Goal: Task Accomplishment & Management: Complete application form

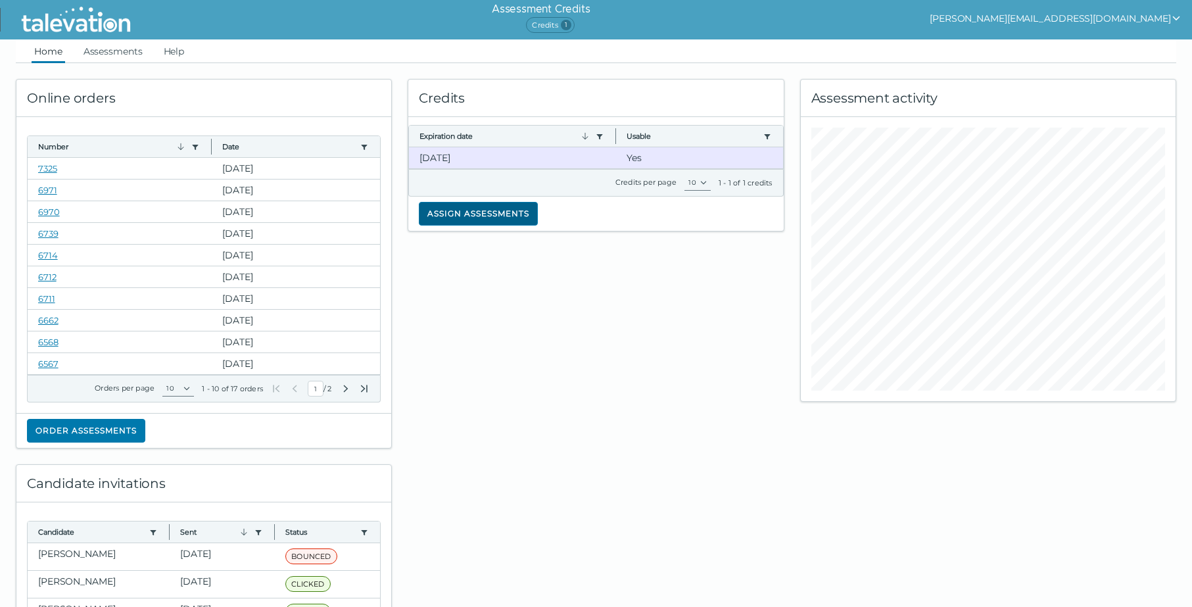
click at [490, 211] on button "Assign assessments" at bounding box center [478, 214] width 119 height 24
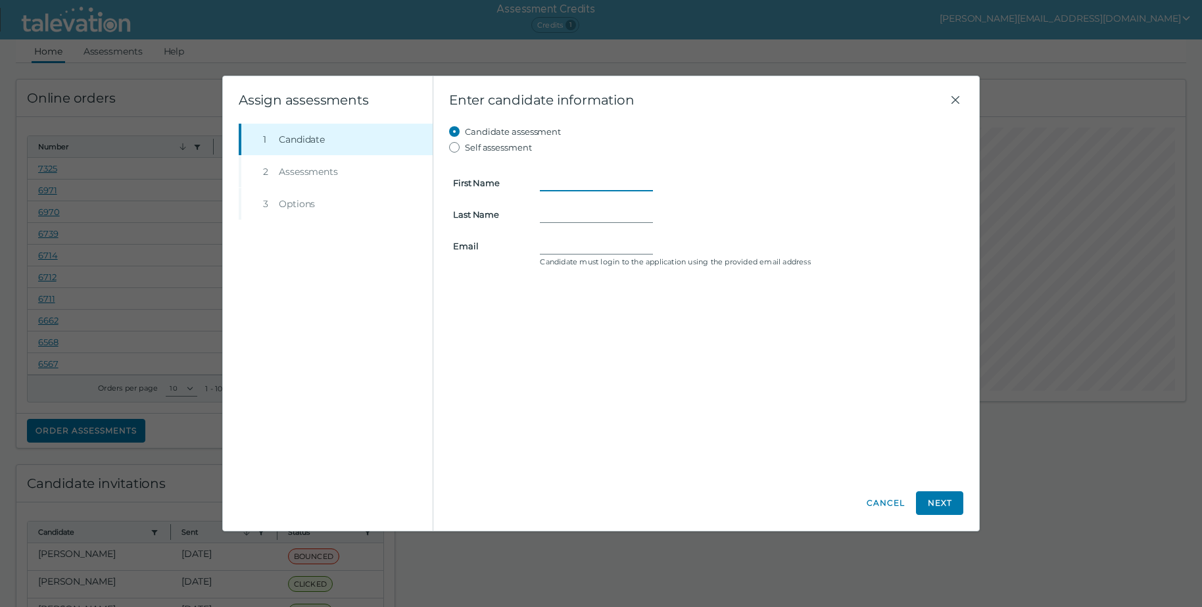
click at [546, 180] on input "First Name" at bounding box center [596, 183] width 113 height 16
type input "Grace"
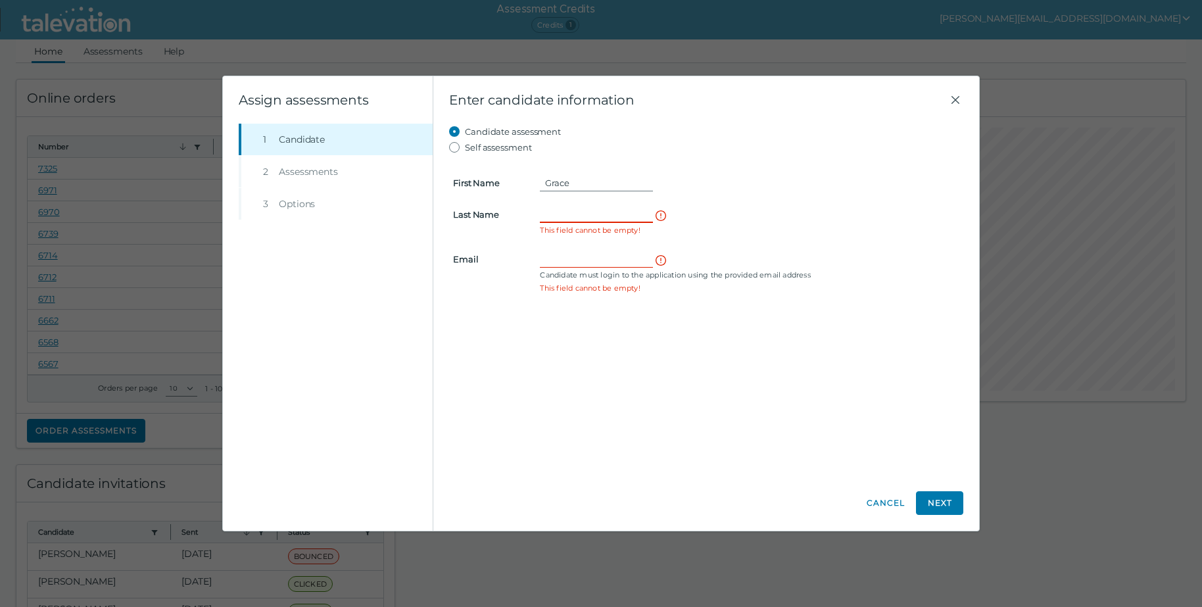
type input "p"
type input "Pobre"
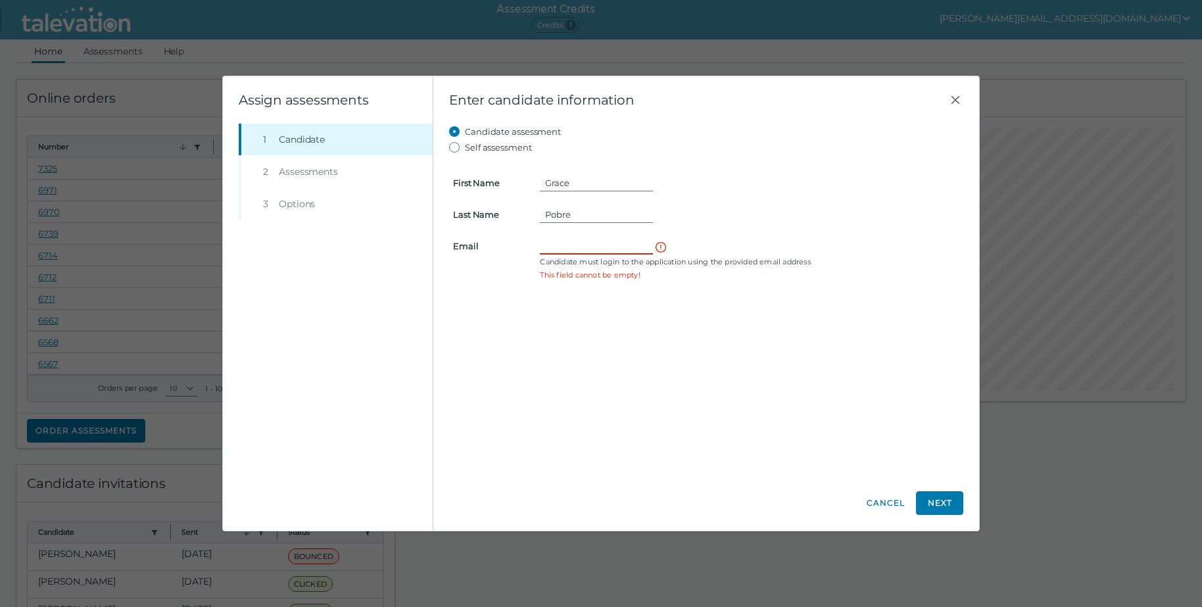
paste input "[URL][DOMAIN_NAME]"
type input "h"
paste input "[EMAIL_ADDRESS][DOMAIN_NAME]"
type input "[EMAIL_ADDRESS][DOMAIN_NAME]"
click at [951, 498] on button "Next" at bounding box center [939, 503] width 47 height 24
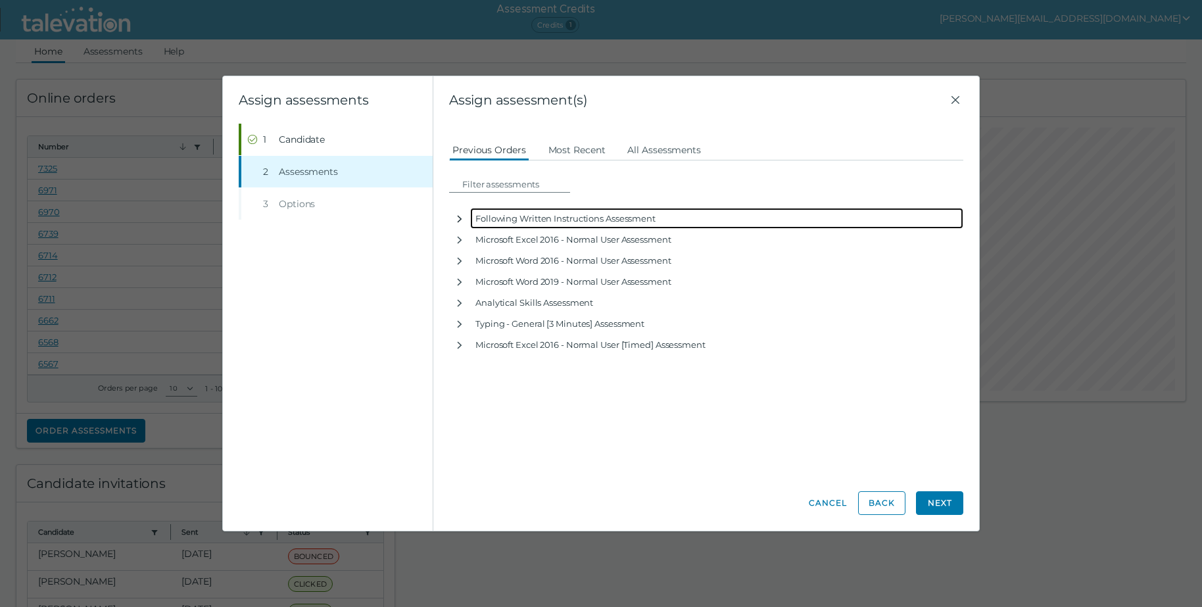
click at [456, 217] on icon "button" at bounding box center [459, 219] width 11 height 11
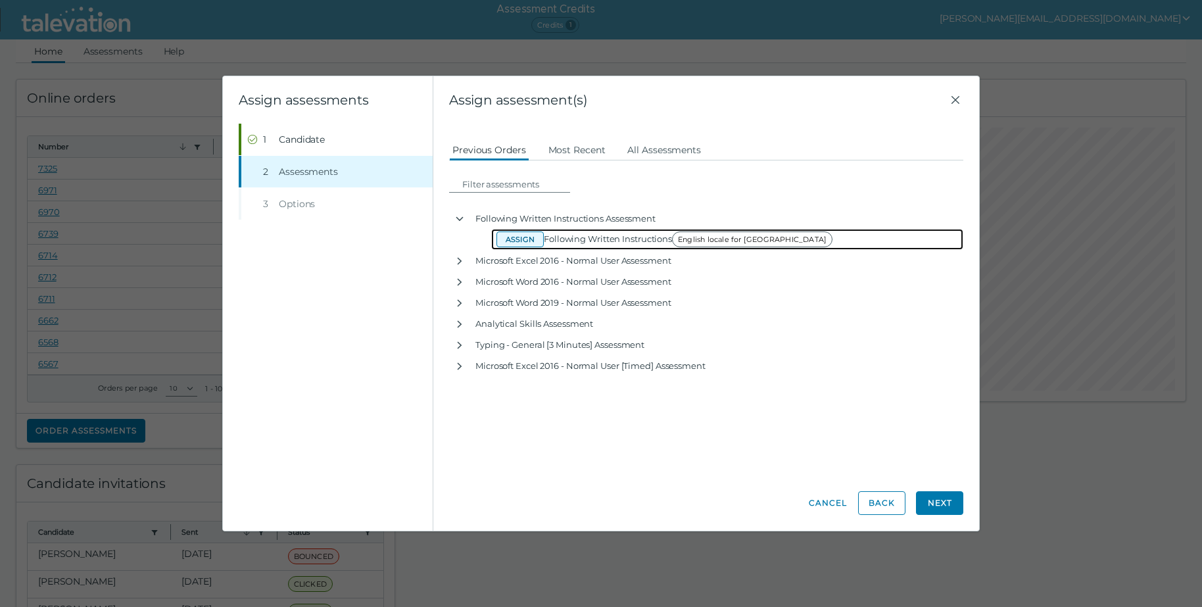
click at [526, 239] on button "Assign" at bounding box center [519, 239] width 47 height 16
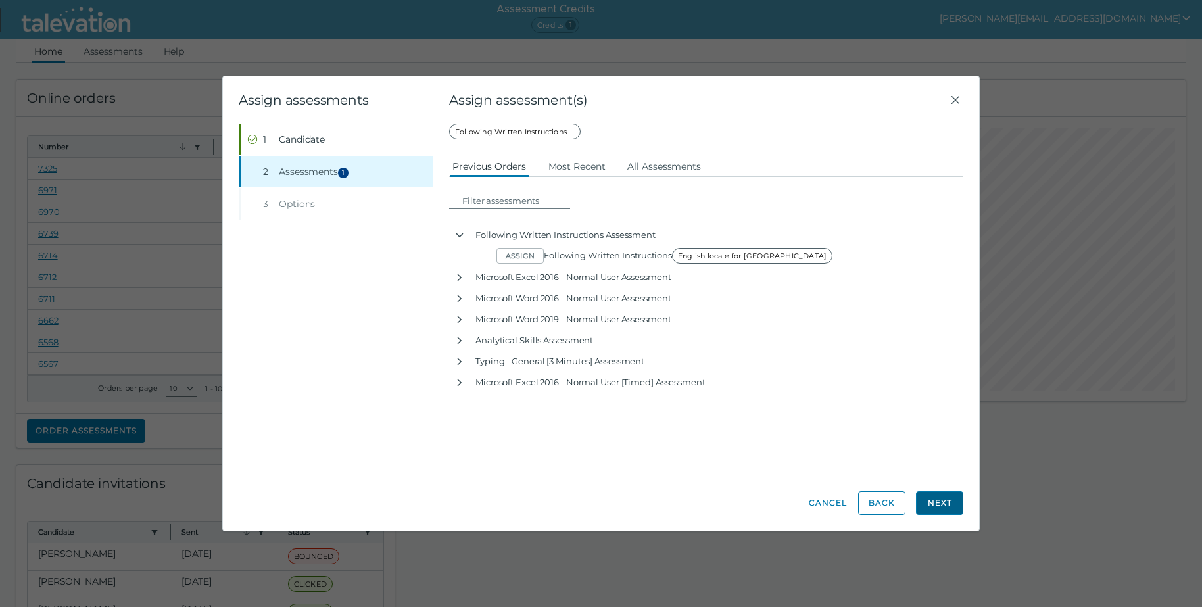
click at [937, 499] on button "Next" at bounding box center [939, 503] width 47 height 24
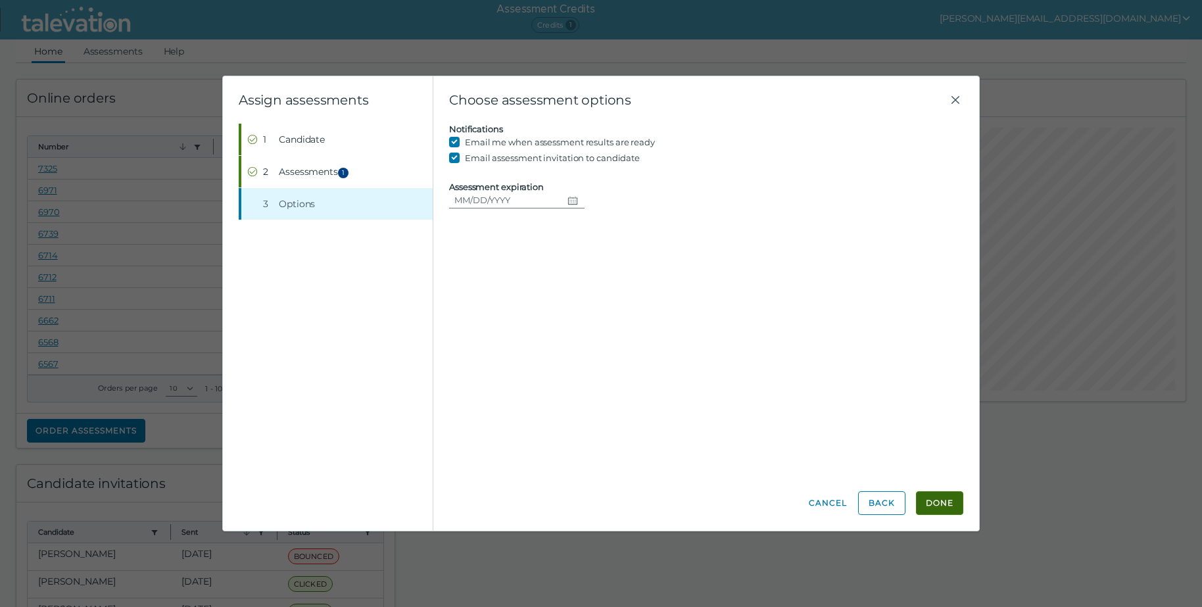
click at [941, 502] on button "Done" at bounding box center [939, 503] width 47 height 24
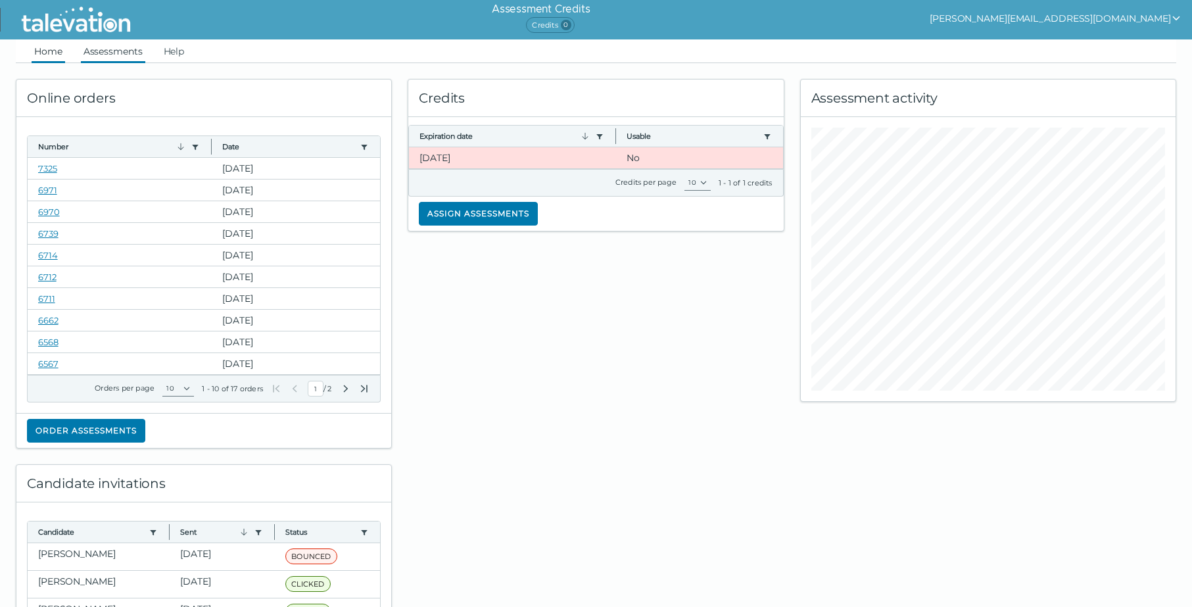
click at [93, 49] on link "Assessments" at bounding box center [113, 51] width 64 height 24
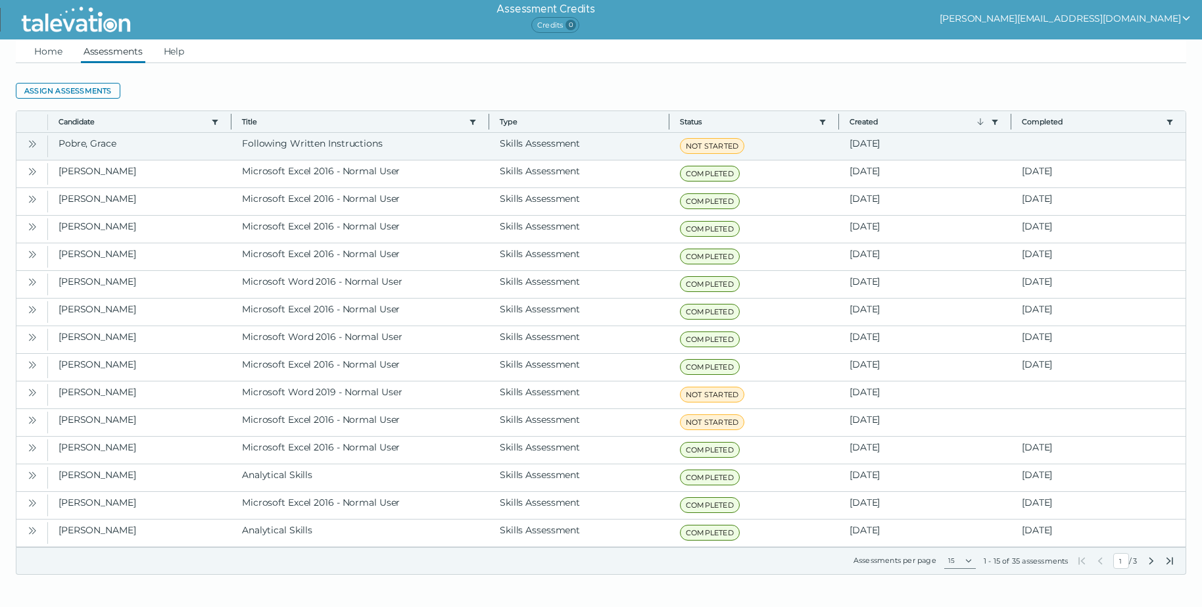
click at [35, 145] on icon "Open" at bounding box center [32, 144] width 11 height 11
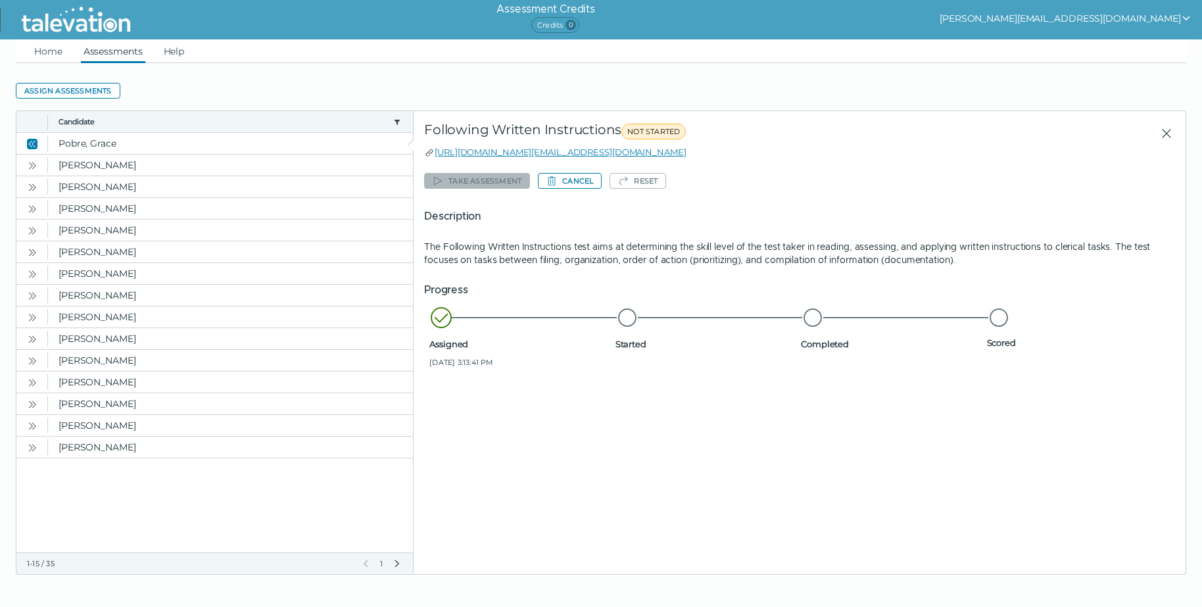
click at [1171, 18] on button "[PERSON_NAME][EMAIL_ADDRESS][DOMAIN_NAME]" at bounding box center [1065, 19] width 252 height 16
click at [1056, 41] on div "Sign out" at bounding box center [1018, 44] width 78 height 16
